Goal: Task Accomplishment & Management: Use online tool/utility

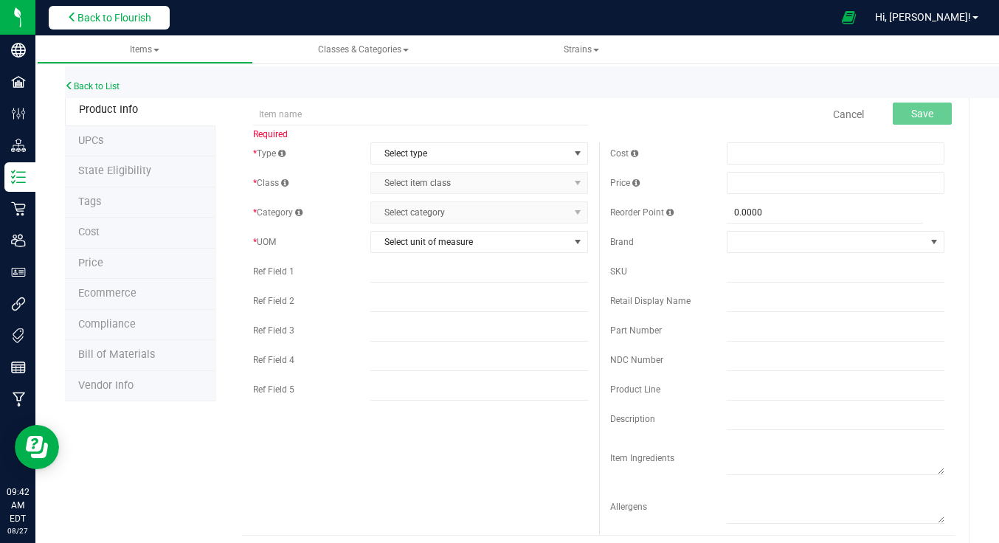
click at [140, 16] on span "Back to Flourish" at bounding box center [114, 18] width 74 height 12
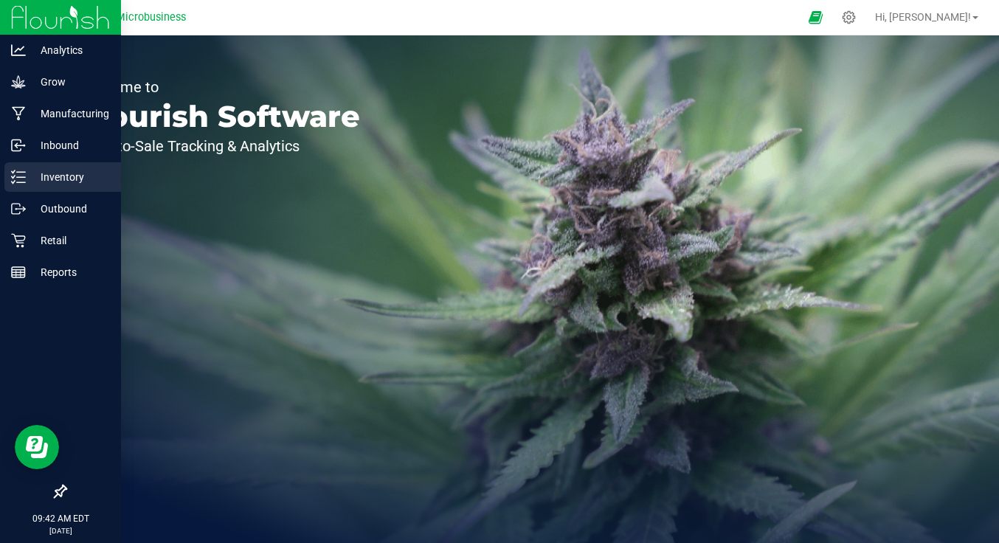
click at [43, 177] on p "Inventory" at bounding box center [70, 177] width 88 height 18
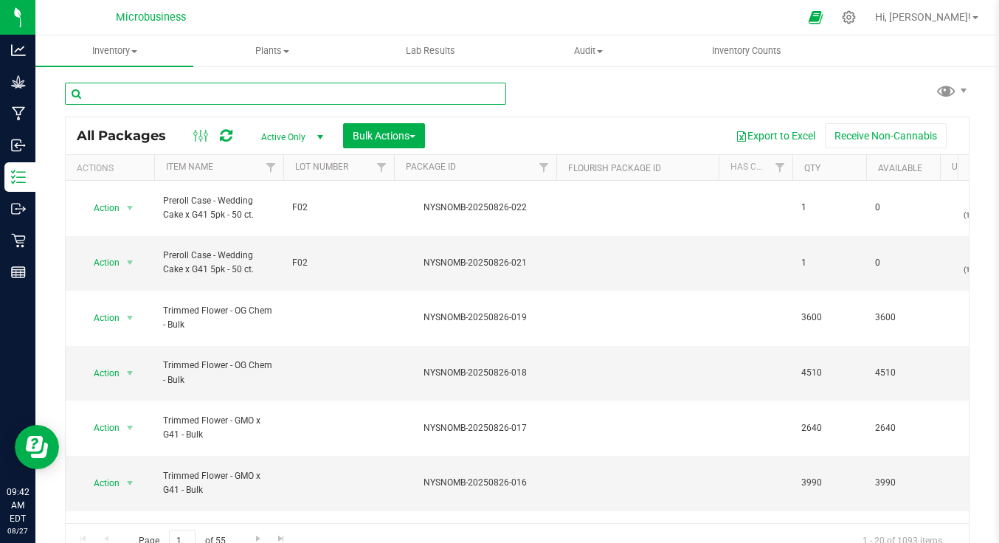
click at [208, 93] on input "text" at bounding box center [285, 94] width 441 height 22
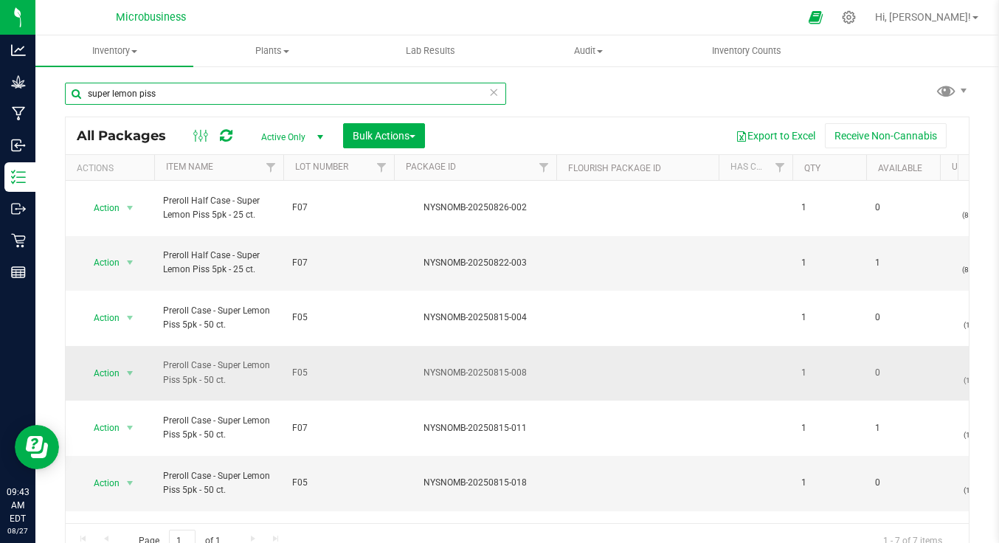
type input "super lemon piss"
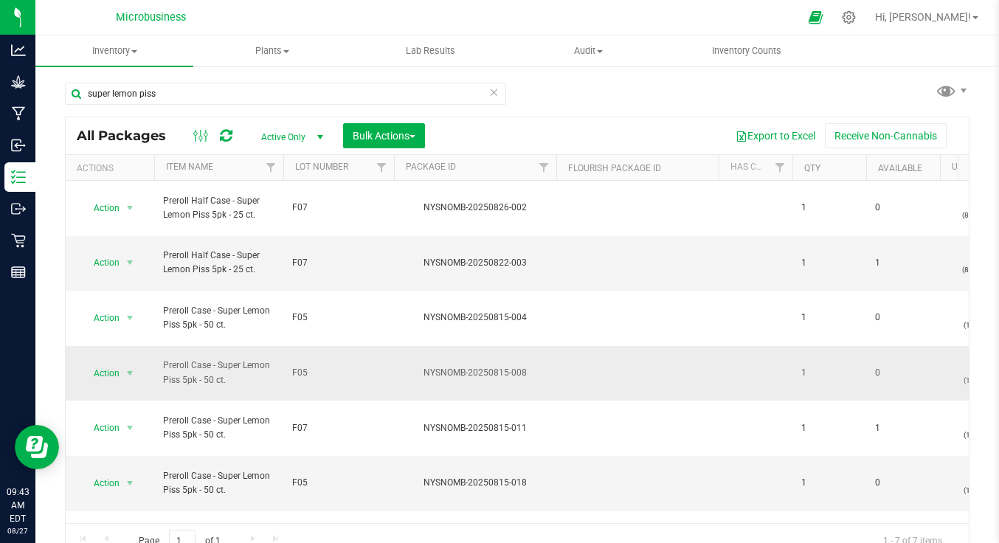
click at [298, 366] on span "F05" at bounding box center [338, 373] width 93 height 14
type input "F07"
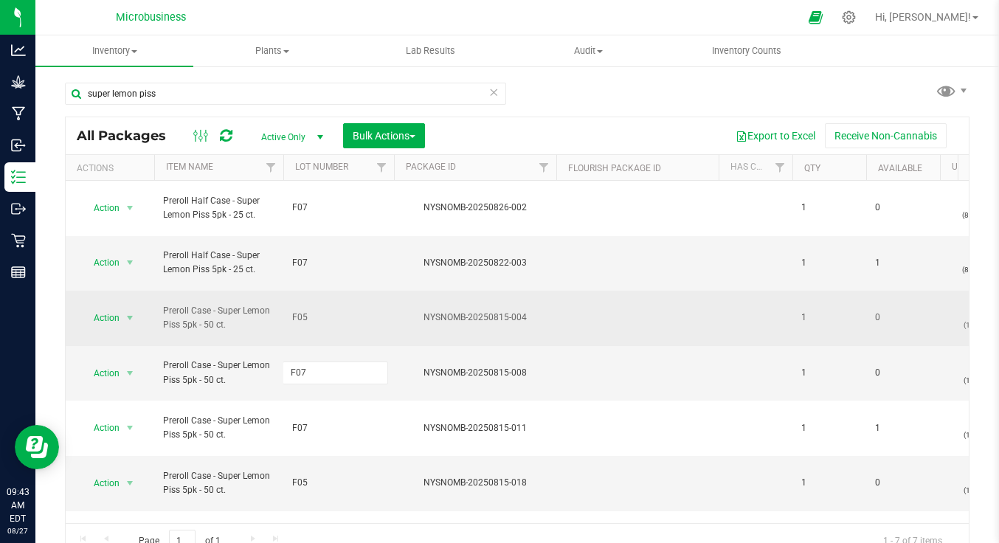
click at [313, 295] on div "All Packages Active Only Active Only Lab Samples Locked All Bulk Actions Add to…" at bounding box center [517, 338] width 904 height 442
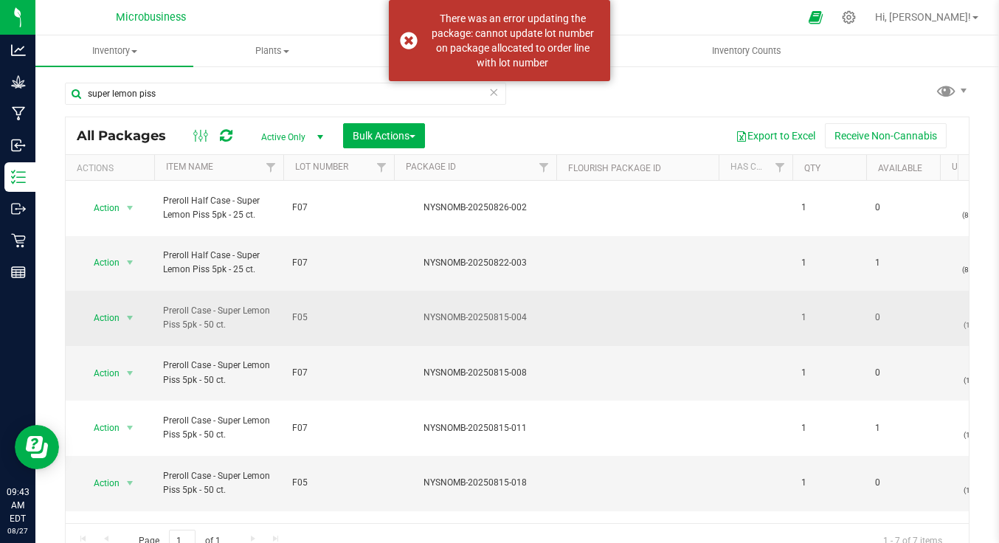
click at [316, 310] on span "F05" at bounding box center [338, 317] width 93 height 14
